Goal: Information Seeking & Learning: Learn about a topic

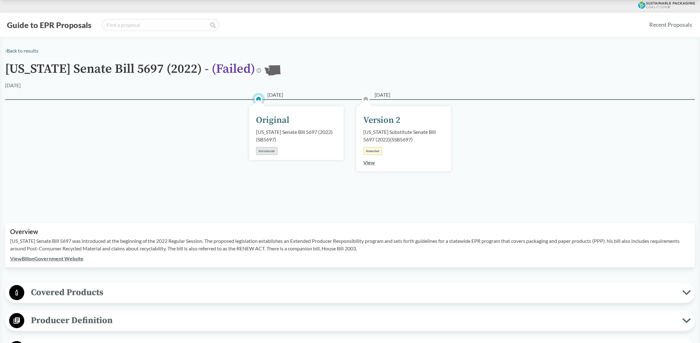
click at [369, 162] on link "View" at bounding box center [369, 162] width 12 height 6
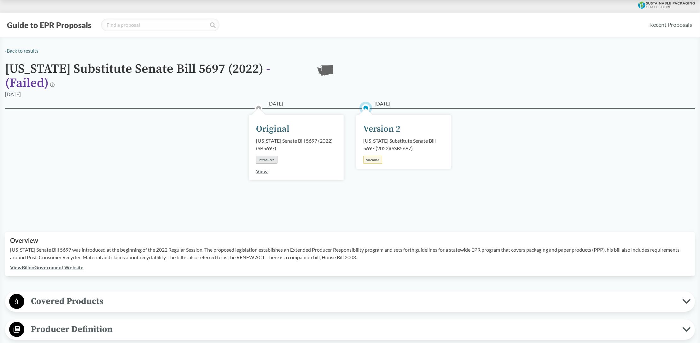
click at [373, 156] on div "Amended" at bounding box center [372, 160] width 19 height 8
click at [380, 126] on div "Version 2" at bounding box center [381, 129] width 37 height 13
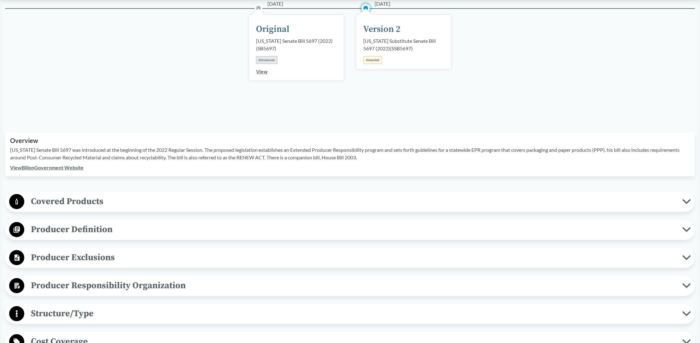
scroll to position [126, 0]
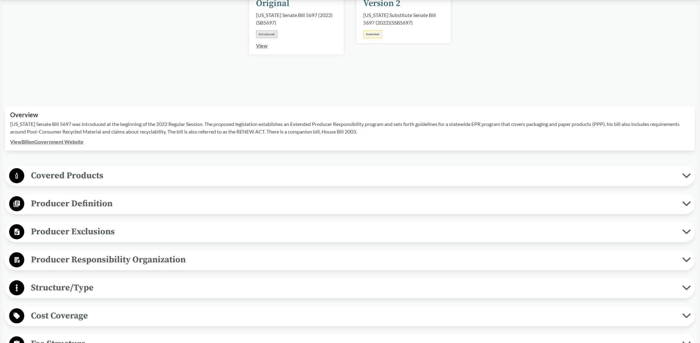
click at [97, 178] on span "Covered Products" at bounding box center [353, 176] width 658 height 14
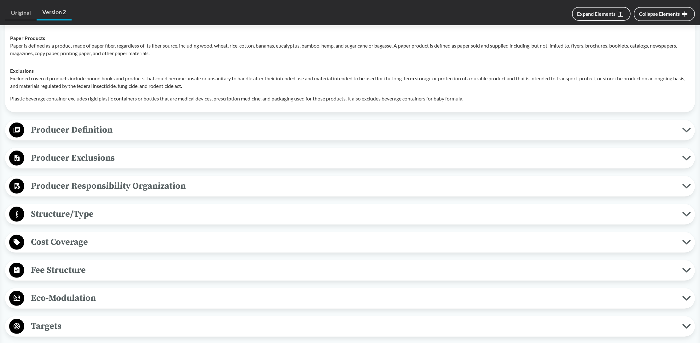
scroll to position [315, 0]
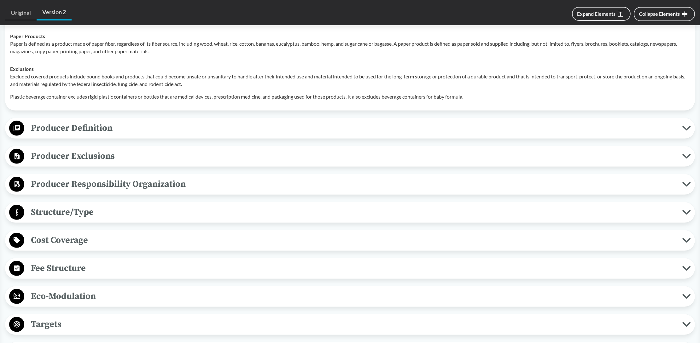
click at [85, 183] on span "Producer Responsibility Organization" at bounding box center [353, 184] width 658 height 14
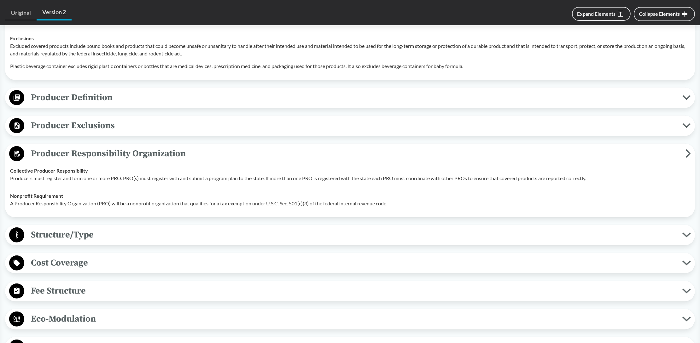
scroll to position [410, 0]
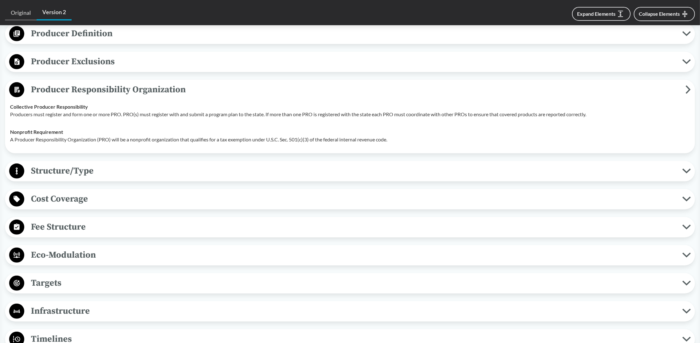
click at [50, 195] on span "Cost Coverage" at bounding box center [353, 199] width 658 height 14
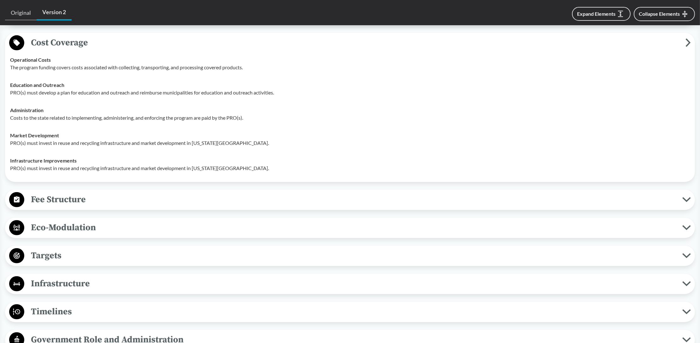
scroll to position [598, 0]
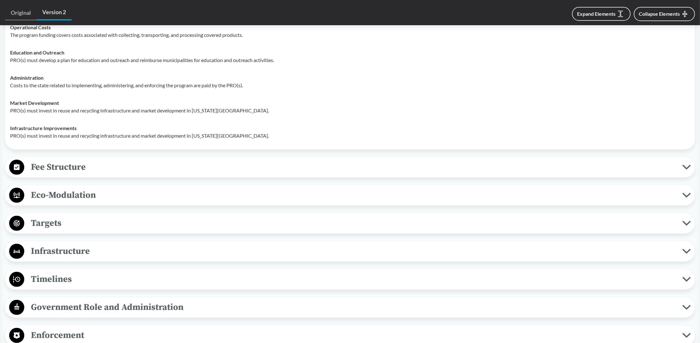
click at [84, 194] on span "Eco-Modulation" at bounding box center [353, 195] width 658 height 14
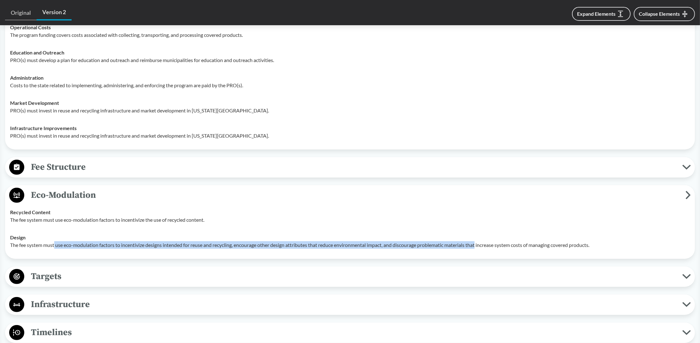
drag, startPoint x: 55, startPoint y: 246, endPoint x: 480, endPoint y: 245, distance: 424.5
click at [481, 244] on p "The fee system must use eco-modulation factors to incentivize designs intended …" at bounding box center [349, 245] width 679 height 8
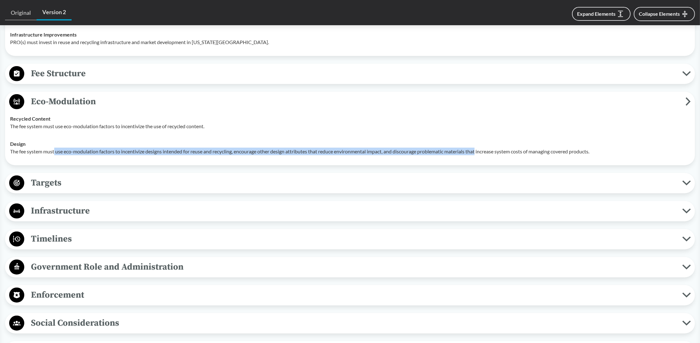
scroll to position [693, 0]
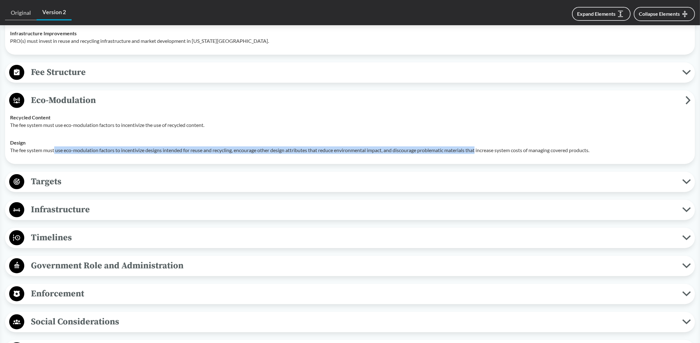
click at [69, 186] on span "Targets" at bounding box center [353, 182] width 658 height 14
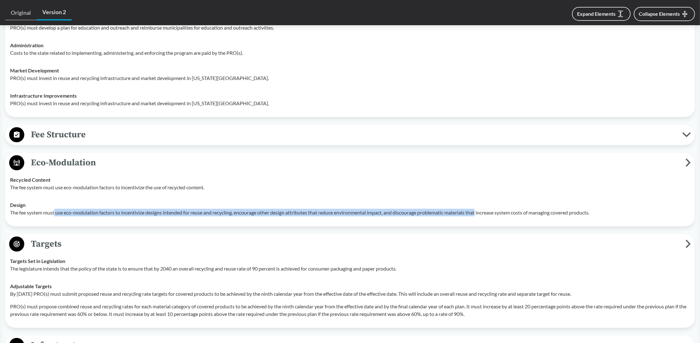
scroll to position [630, 0]
click at [81, 133] on span "Fee Structure" at bounding box center [353, 135] width 658 height 14
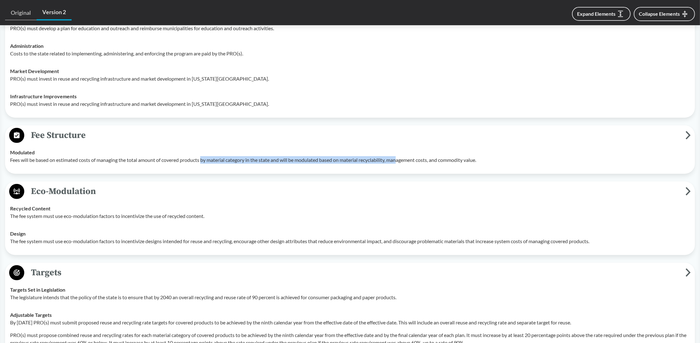
drag, startPoint x: 202, startPoint y: 158, endPoint x: 402, endPoint y: 158, distance: 200.4
click at [402, 158] on p "Fees will be based on estimated costs of managing the total amount of covered p…" at bounding box center [349, 160] width 679 height 8
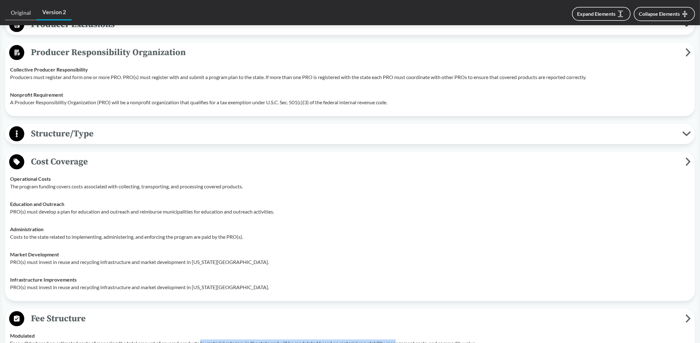
scroll to position [378, 0]
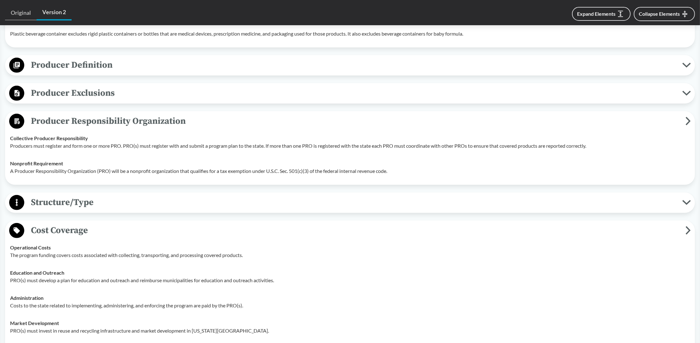
click at [87, 206] on span "Structure/Type" at bounding box center [353, 202] width 658 height 14
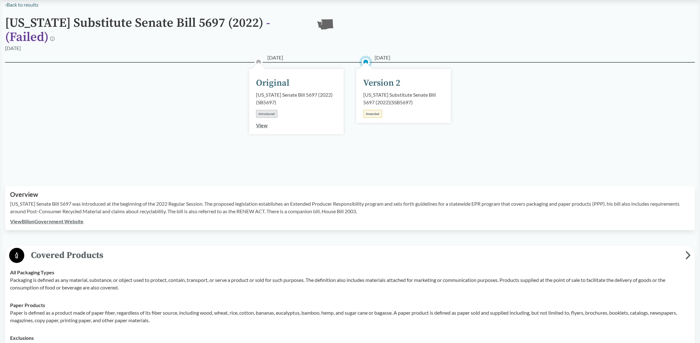
scroll to position [0, 0]
